Goal: Information Seeking & Learning: Check status

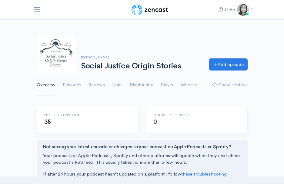
click at [29, 8] on nav "Help Notifications View all Your profile Team settings Default team Current Log…" at bounding box center [142, 10] width 284 height 20
click at [40, 12] on span "Toggle navigation" at bounding box center [37, 10] width 8 height 8
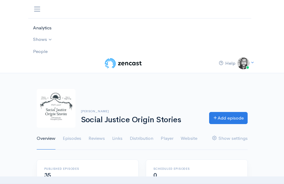
click at [54, 30] on link "Analytics" at bounding box center [137, 28] width 218 height 12
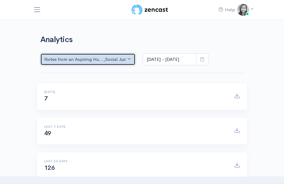
click at [91, 56] on div "Notes from an Aspiring Hu... , Social Justice Origin Sto..." at bounding box center [85, 59] width 82 height 7
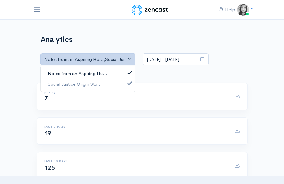
click at [93, 72] on span "Notes from an Aspiring Hu..." at bounding box center [77, 73] width 59 height 7
select select "14701"
click at [112, 42] on h1 "Analytics" at bounding box center [142, 39] width 204 height 9
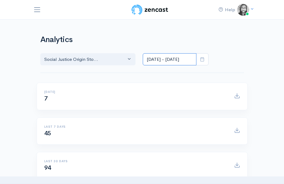
click at [172, 60] on input "[DATE] - [DATE]" at bounding box center [170, 59] width 54 height 12
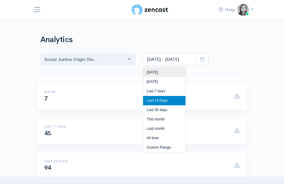
click at [174, 69] on li "[DATE]" at bounding box center [164, 72] width 42 height 9
type input "[DATE] - [DATE]"
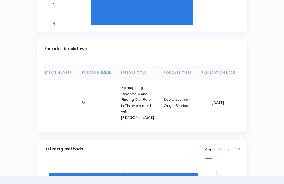
scroll to position [0, 30]
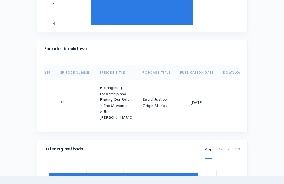
click at [253, 128] on div "Help Notifications View all Your profile Team settings Default team Current Log…" at bounding box center [142, 19] width 284 height 1009
click at [249, 109] on div "Episodes breakdown Season Number Episode Number Episode Title Podcast Title Pub…" at bounding box center [142, 90] width 218 height 100
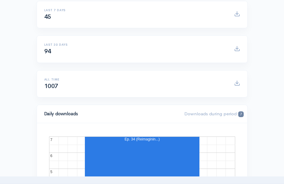
scroll to position [0, 0]
